Goal: Task Accomplishment & Management: Manage account settings

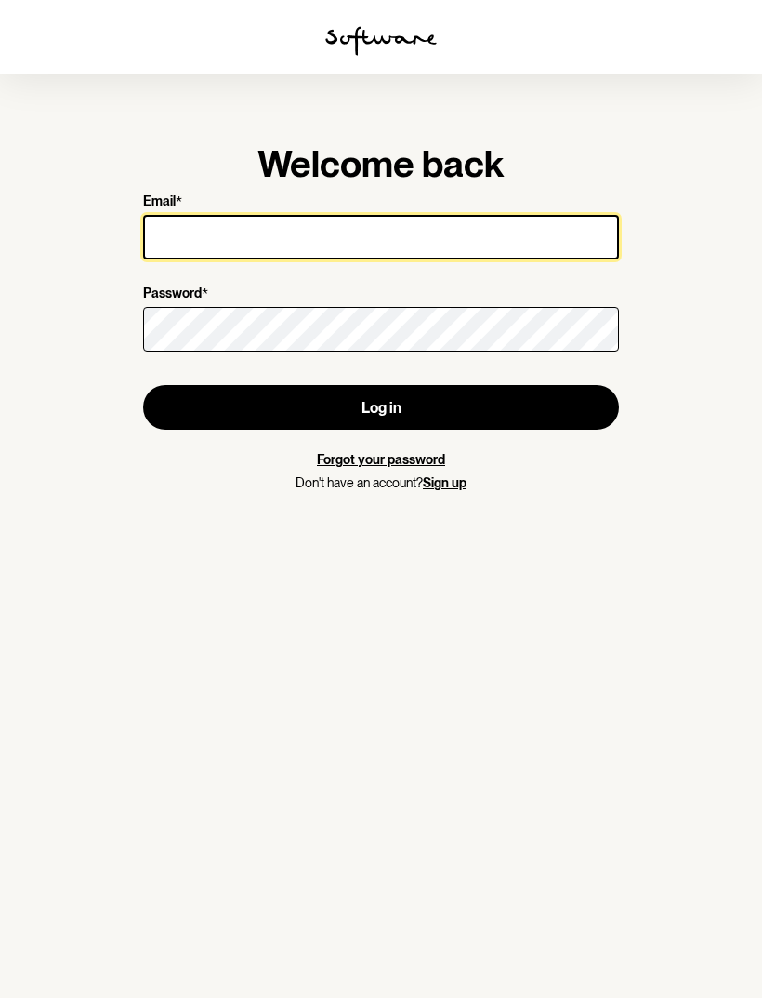
type input "[EMAIL_ADDRESS][DOMAIN_NAME]"
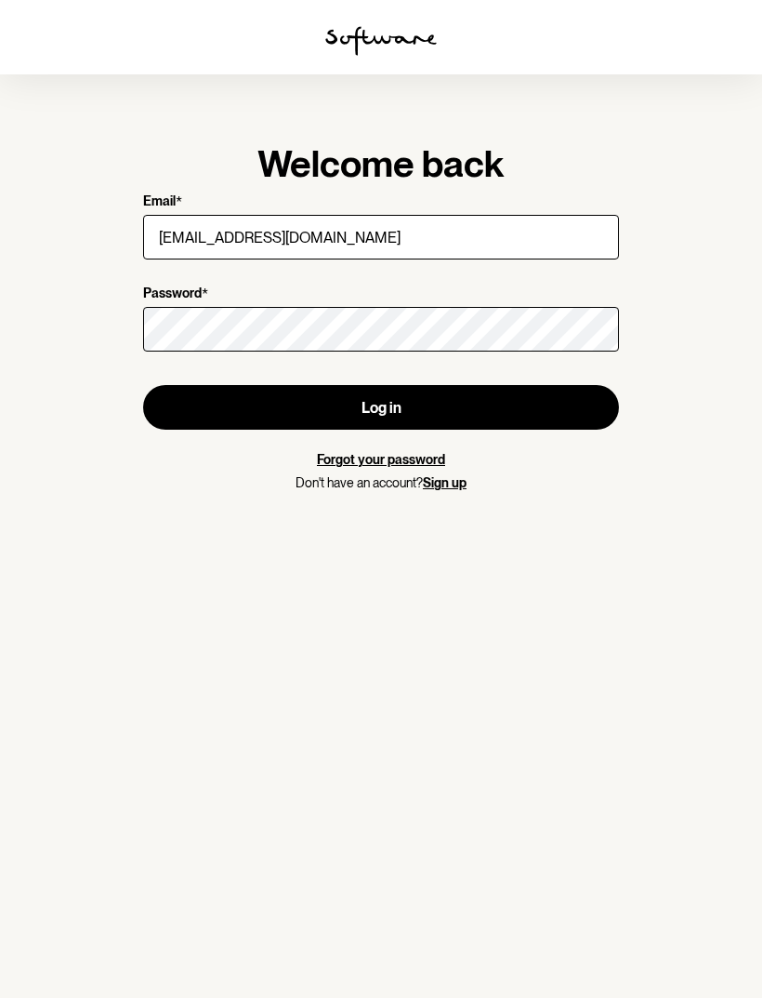
click at [381, 407] on button "Log in" at bounding box center [381, 407] width 476 height 45
